Goal: Task Accomplishment & Management: Manage account settings

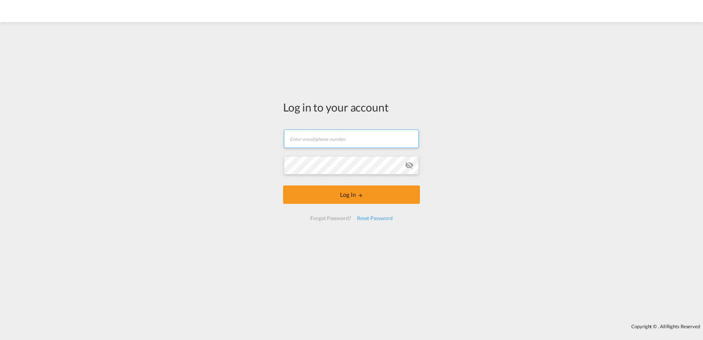
type input "[PERSON_NAME][EMAIL_ADDRESS][DOMAIN_NAME]"
click at [408, 167] on md-icon "icon-eye-off" at bounding box center [409, 165] width 9 height 9
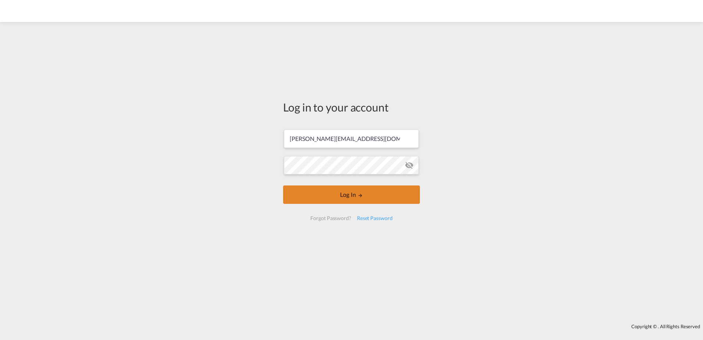
click at [345, 195] on button "Log In" at bounding box center [351, 194] width 137 height 18
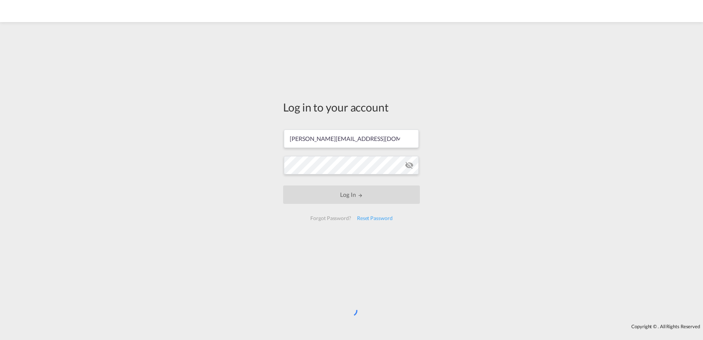
click at [488, 219] on div "Log in to your account [PERSON_NAME][EMAIL_ADDRESS][DOMAIN_NAME] Log In Forgot …" at bounding box center [351, 173] width 703 height 294
